Goal: Find specific page/section: Find specific page/section

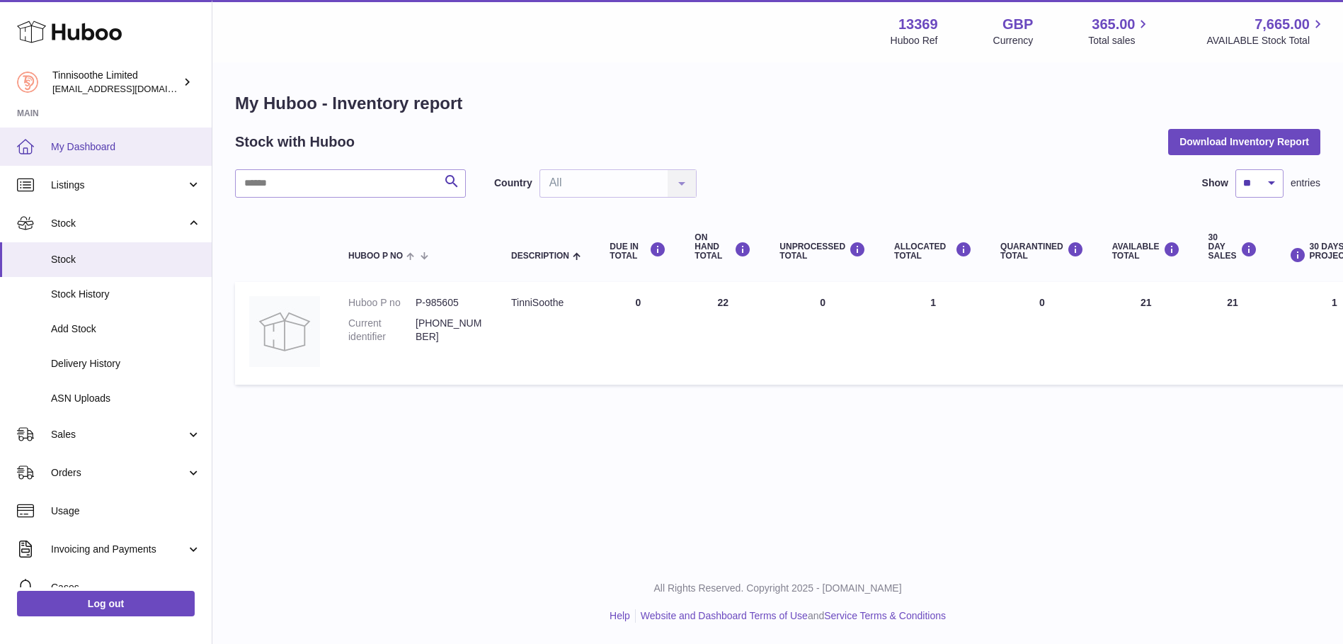
click at [81, 145] on span "My Dashboard" at bounding box center [126, 146] width 150 height 13
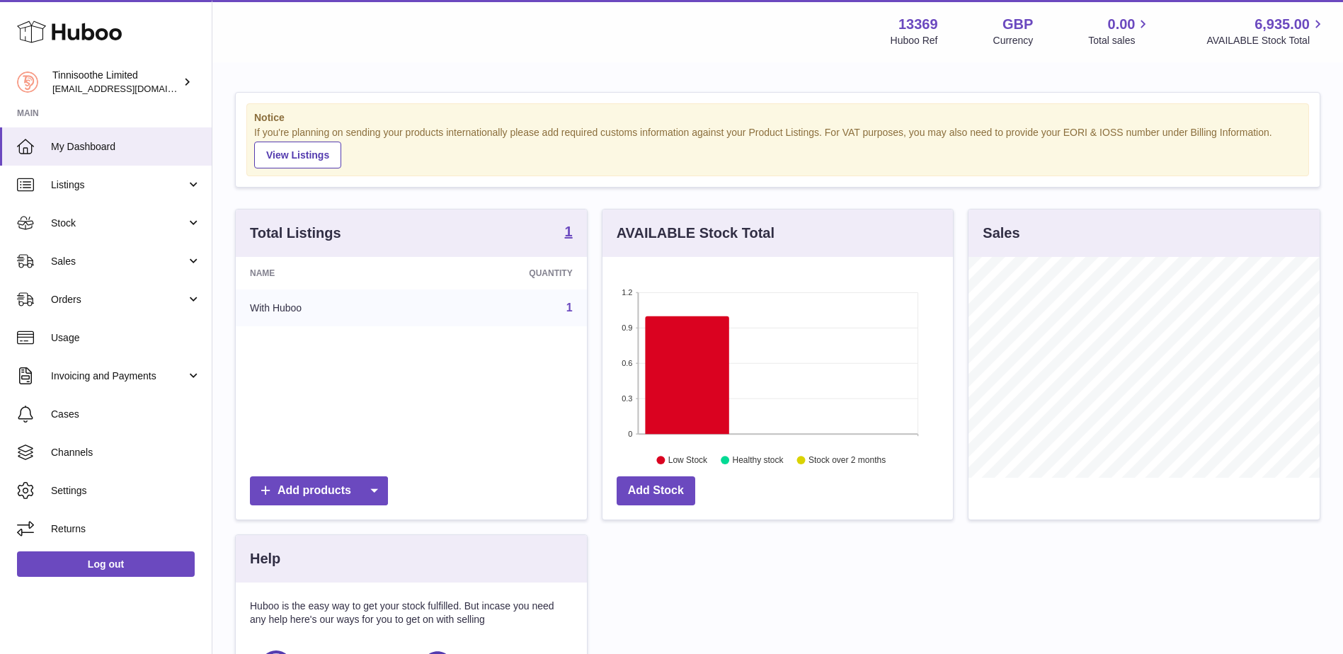
scroll to position [221, 350]
click at [686, 379] on icon at bounding box center [687, 375] width 84 height 118
